Goal: Task Accomplishment & Management: Manage account settings

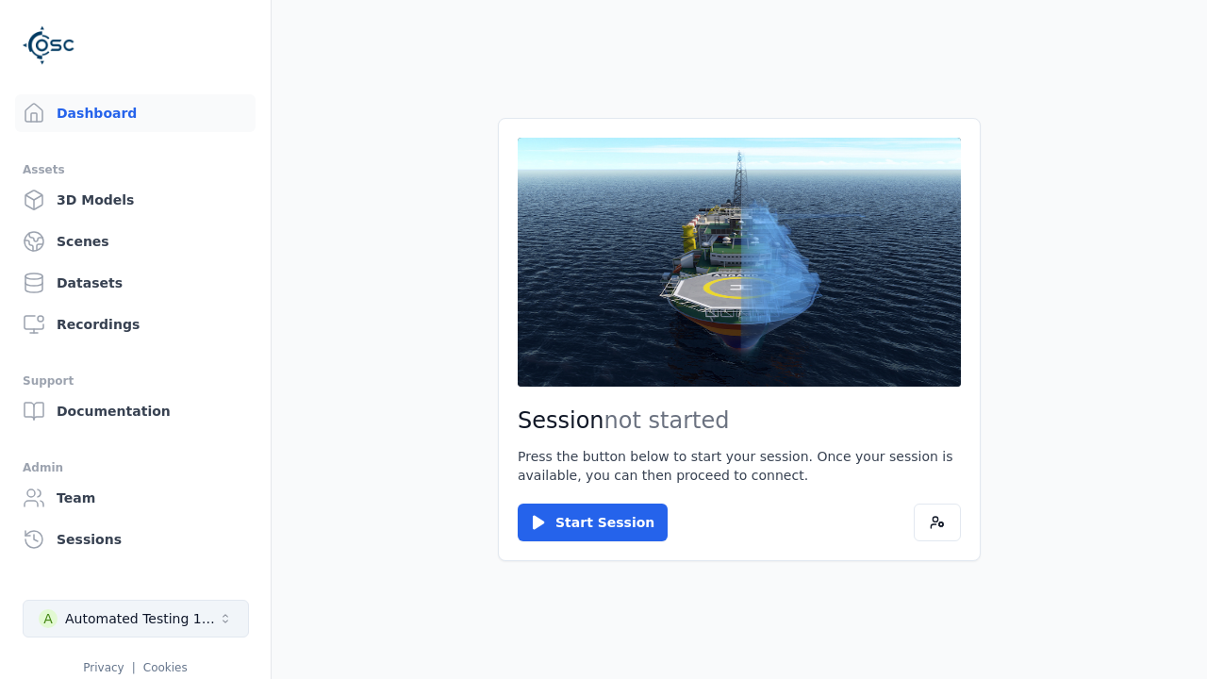
click at [136, 619] on div "Automated Testing 1 - Playwright" at bounding box center [141, 618] width 153 height 19
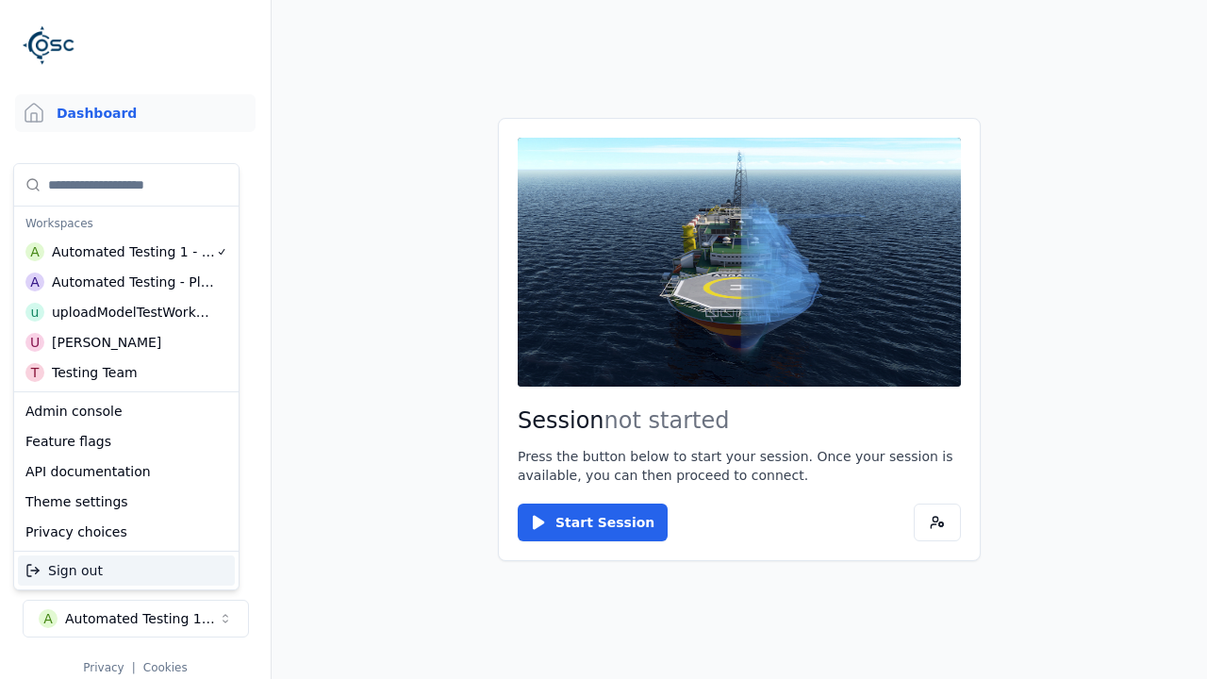
click at [126, 282] on div "Automated Testing - Playwright" at bounding box center [133, 282] width 163 height 19
click at [604, 340] on html "Support Dashboard Assets 3D Models Scenes Datasets Recordings Support Documenta…" at bounding box center [603, 339] width 1207 height 679
click at [135, 200] on link "3D Models" at bounding box center [135, 200] width 241 height 38
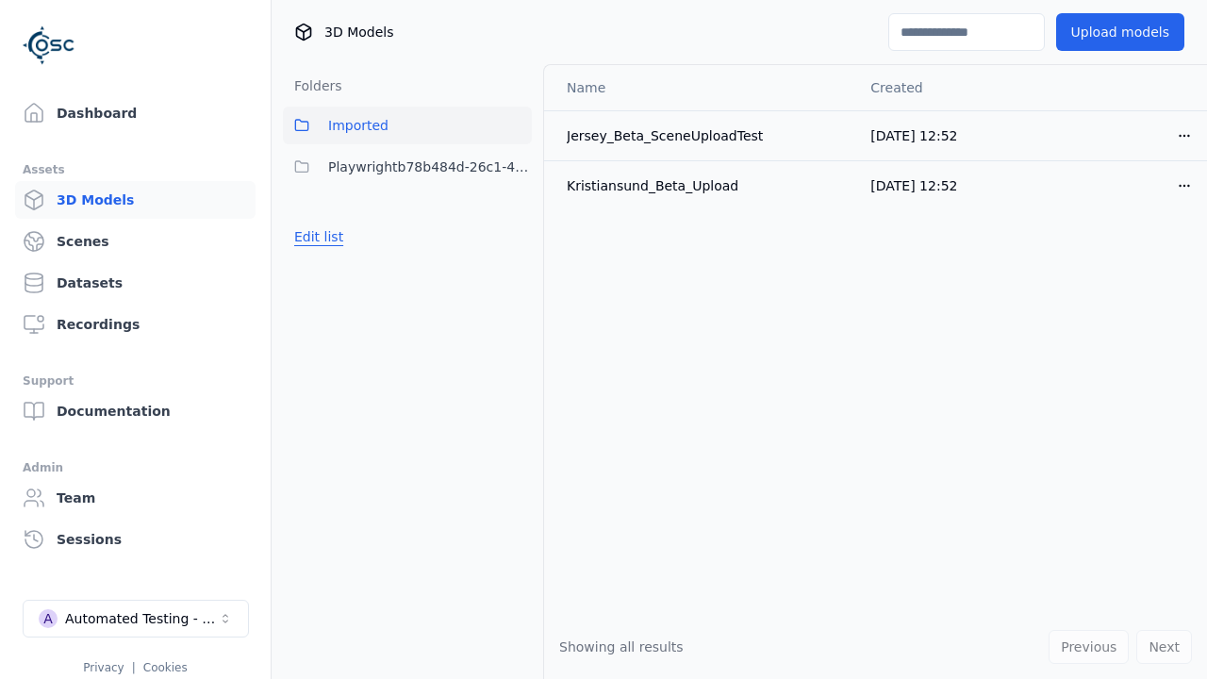
click at [319, 237] on button "Edit list" at bounding box center [319, 237] width 72 height 34
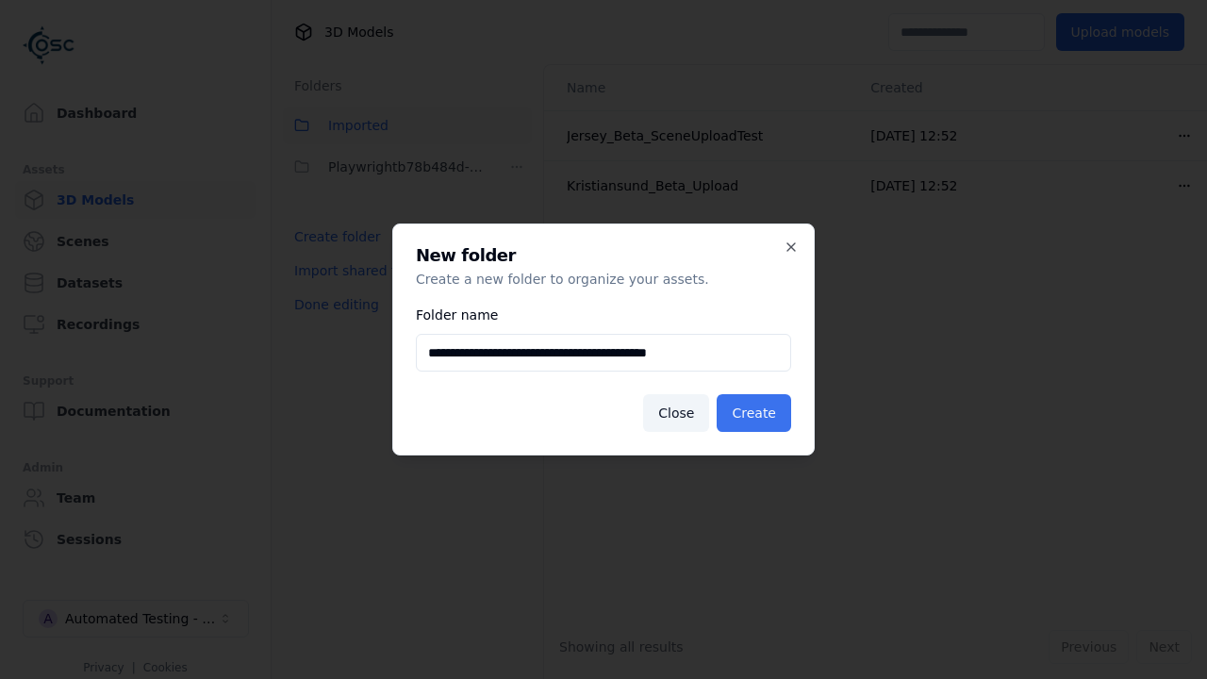
type input "**********"
click at [754, 413] on button "Create" at bounding box center [754, 413] width 75 height 38
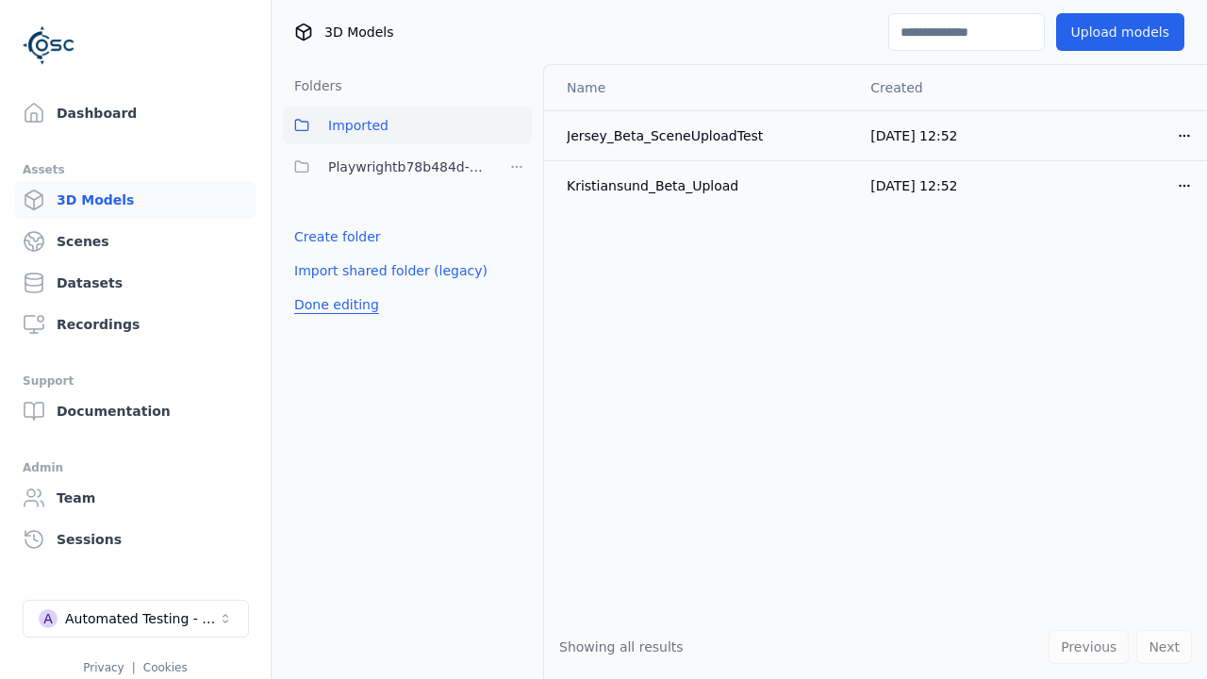
click at [336, 322] on button "Done editing" at bounding box center [337, 305] width 108 height 34
click at [319, 278] on button "Edit list" at bounding box center [319, 278] width 72 height 34
click at [517, 208] on html "Support Dashboard Assets 3D Models Scenes Datasets Recordings Support Documenta…" at bounding box center [603, 339] width 1207 height 679
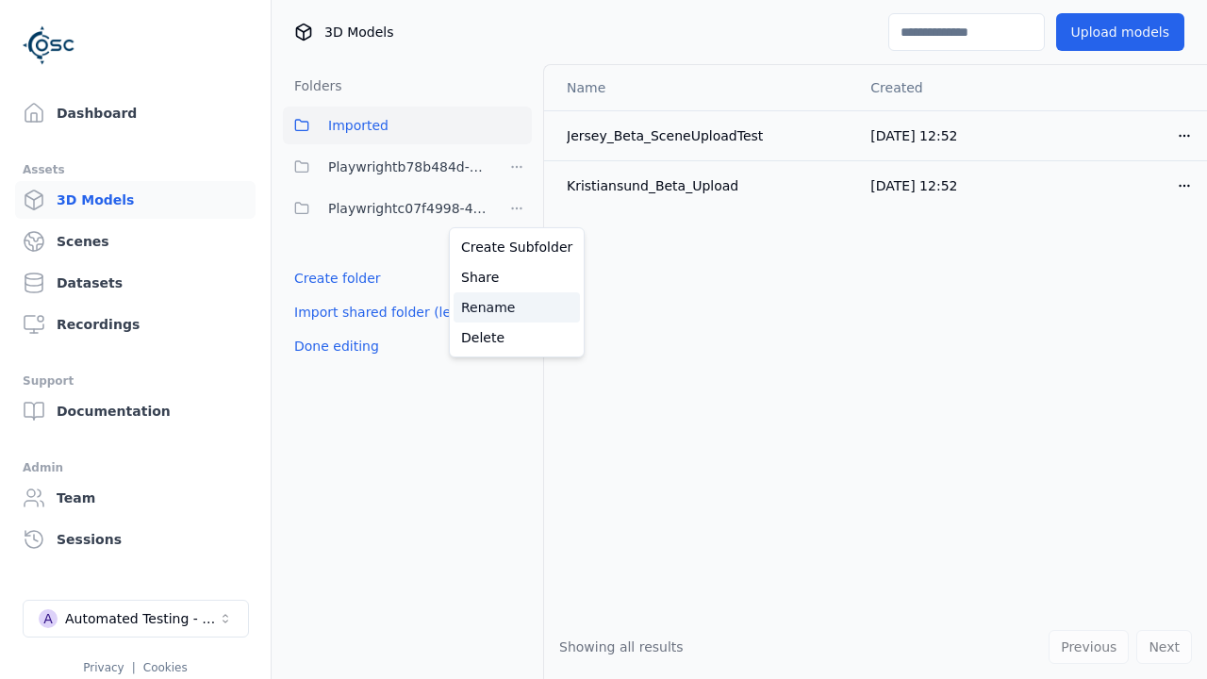
click at [517, 308] on div "Rename" at bounding box center [517, 307] width 126 height 30
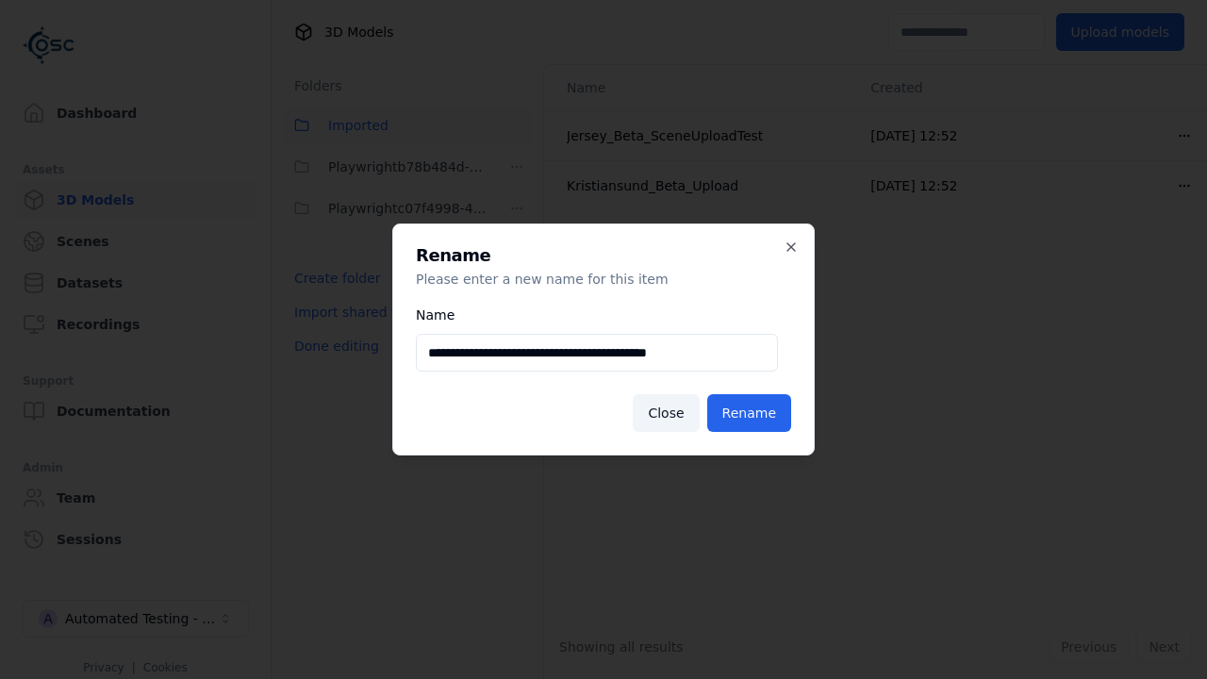
scroll to position [0, 8]
type input "**********"
click at [749, 413] on button "Rename" at bounding box center [749, 413] width 84 height 38
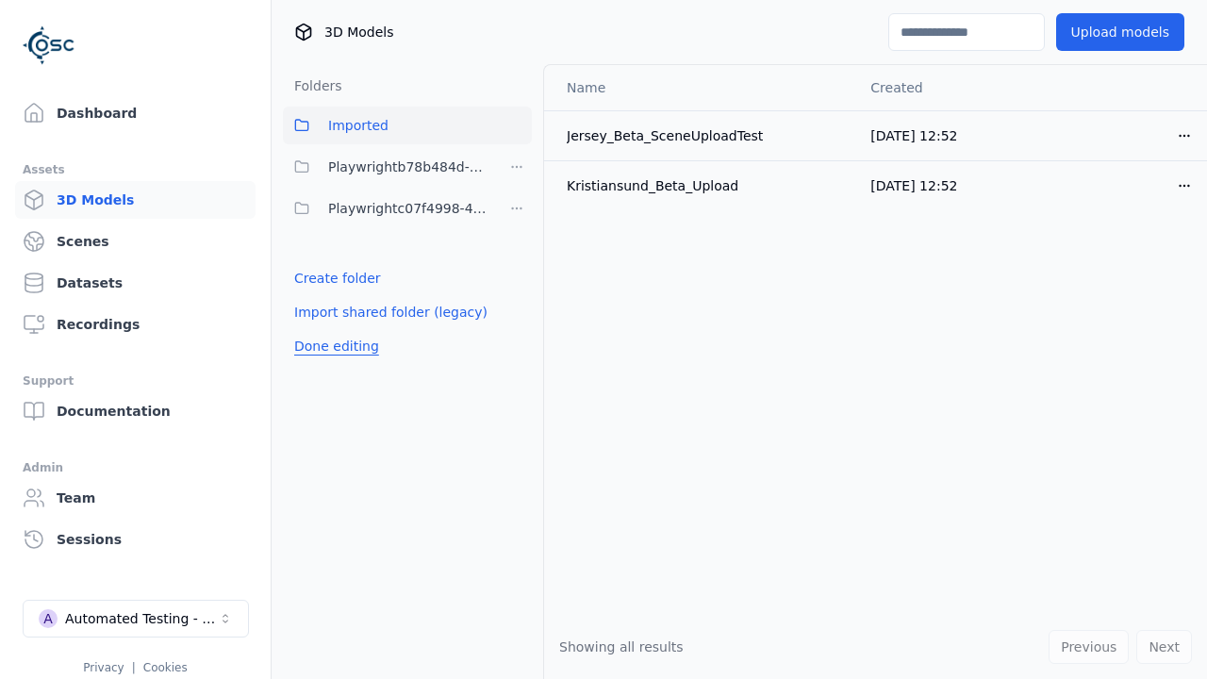
click at [336, 346] on button "Done editing" at bounding box center [337, 346] width 108 height 34
click at [319, 278] on button "Edit list" at bounding box center [319, 278] width 72 height 34
click at [517, 167] on html "Support Dashboard Assets 3D Models Scenes Datasets Recordings Support Documenta…" at bounding box center [603, 339] width 1207 height 679
